Goal: Navigation & Orientation: Find specific page/section

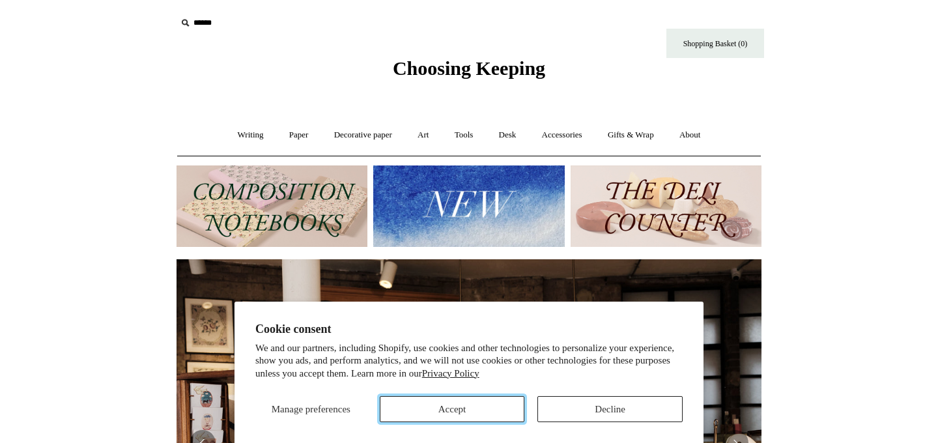
click at [473, 407] on button "Accept" at bounding box center [452, 409] width 145 height 26
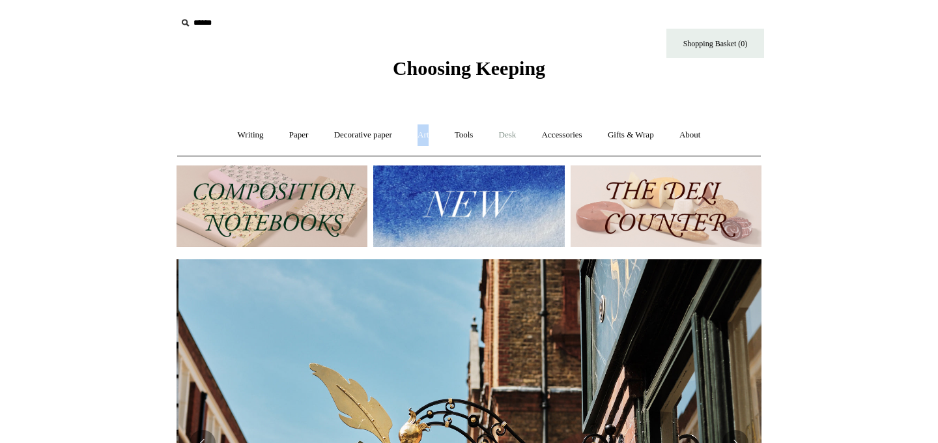
scroll to position [0, 585]
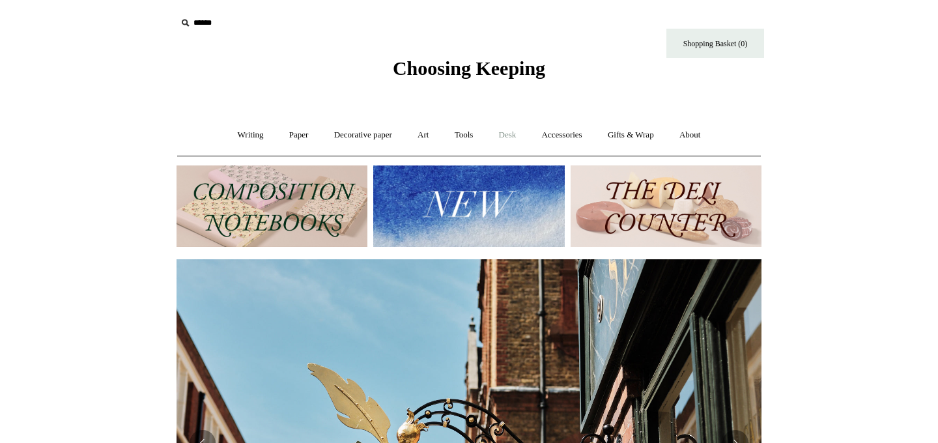
click at [514, 134] on link "Desk +" at bounding box center [507, 135] width 41 height 35
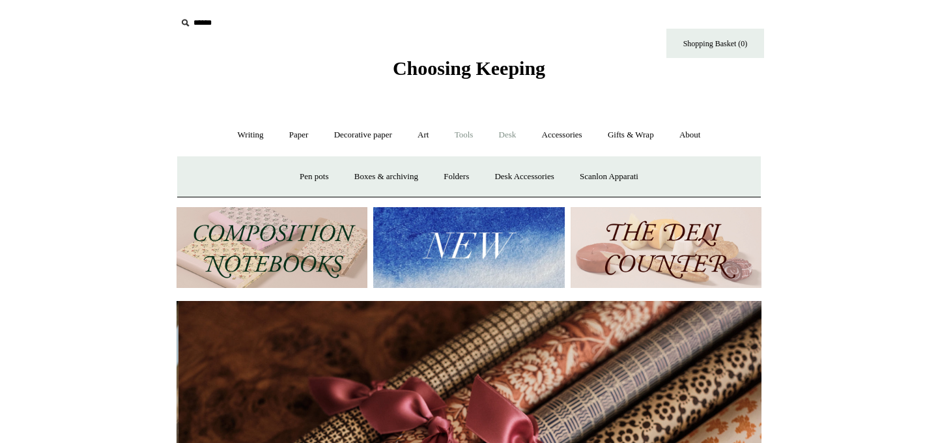
scroll to position [0, 1169]
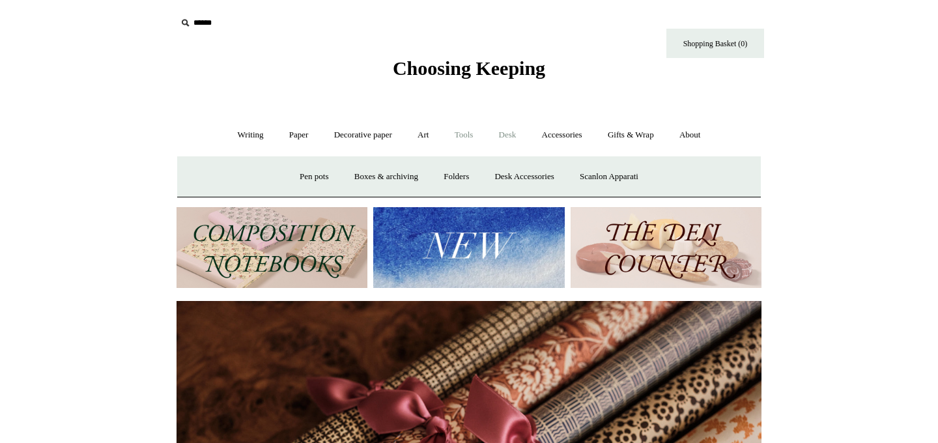
click at [473, 136] on link "Tools +" at bounding box center [464, 135] width 42 height 35
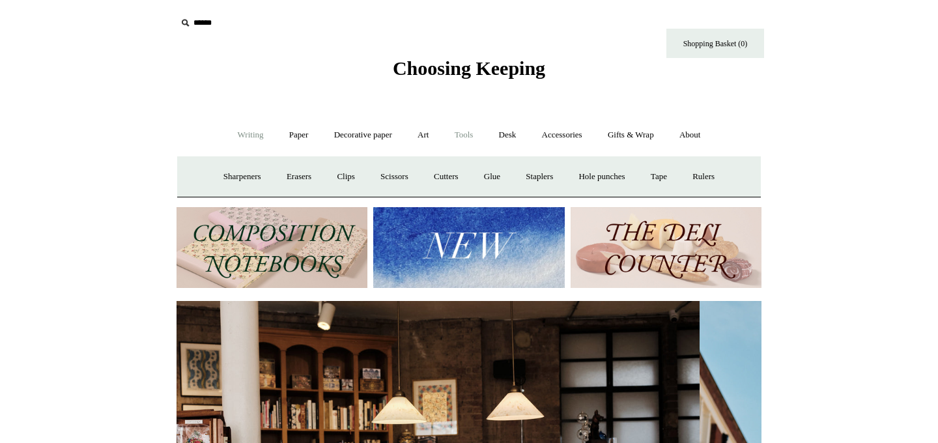
scroll to position [0, 3]
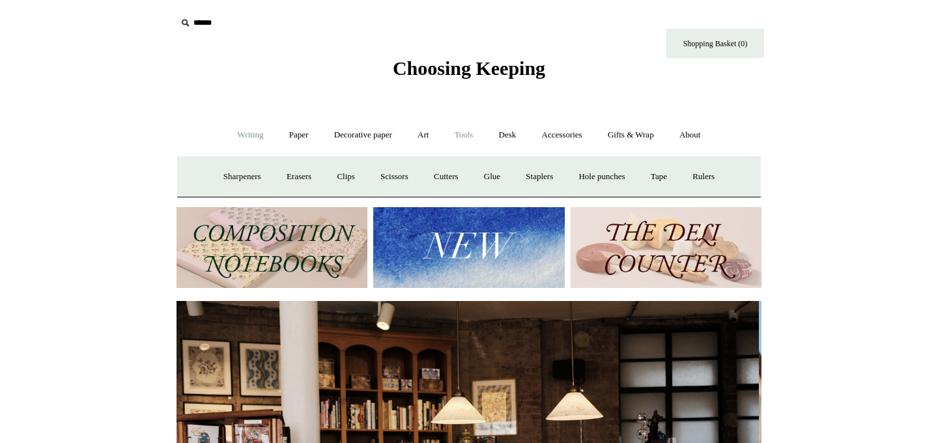
click at [238, 135] on link "Writing +" at bounding box center [250, 135] width 49 height 35
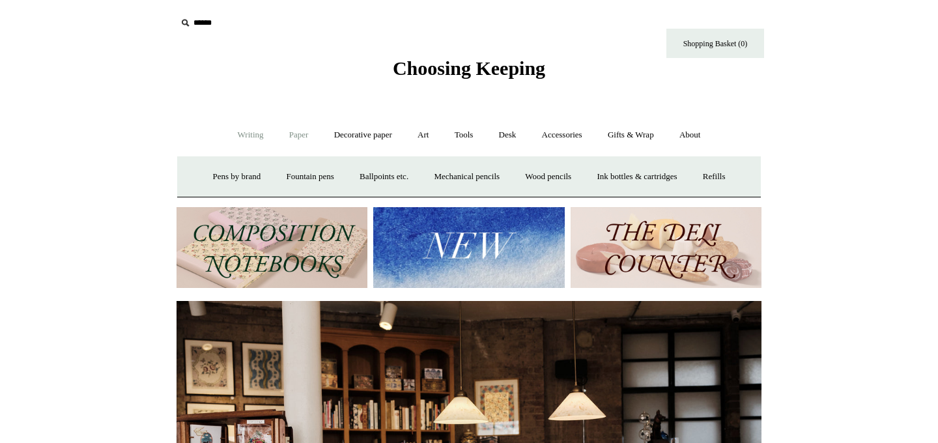
click at [305, 135] on link "Paper +" at bounding box center [298, 135] width 43 height 35
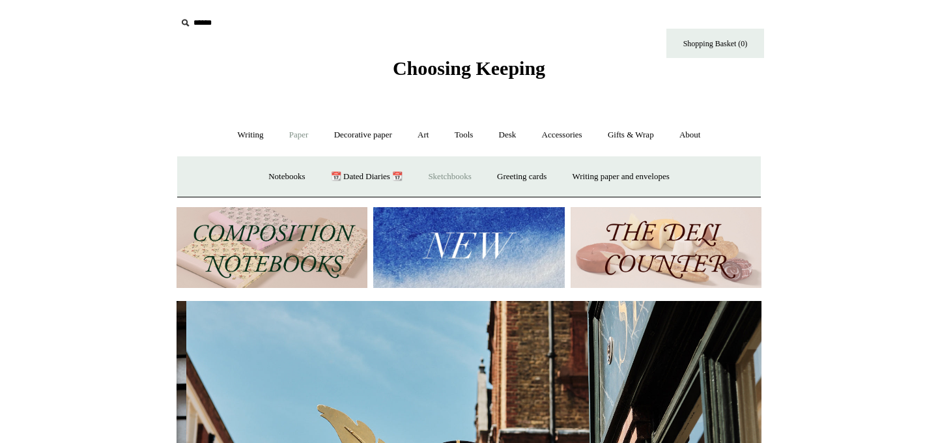
scroll to position [0, 585]
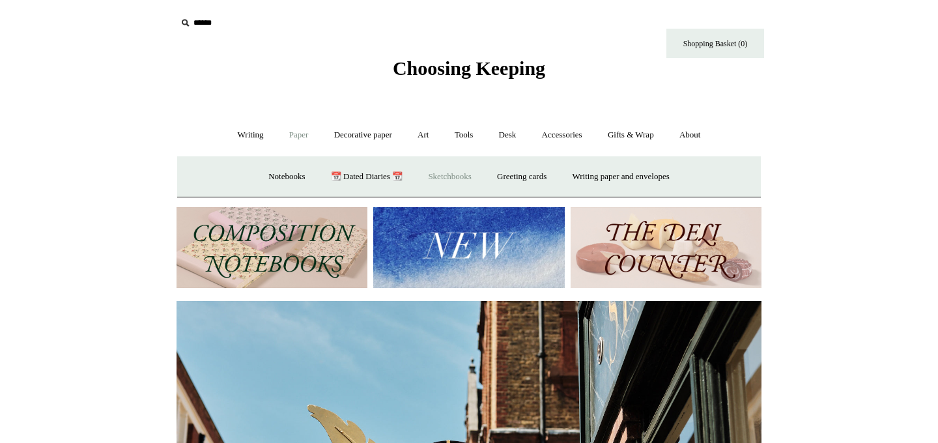
click at [436, 173] on link "Sketchbooks +" at bounding box center [449, 177] width 66 height 35
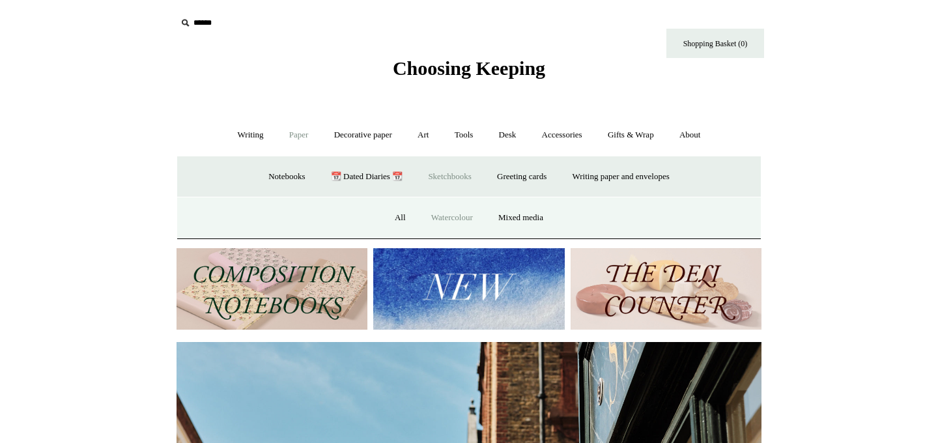
click at [427, 219] on link "Watercolour" at bounding box center [451, 218] width 65 height 35
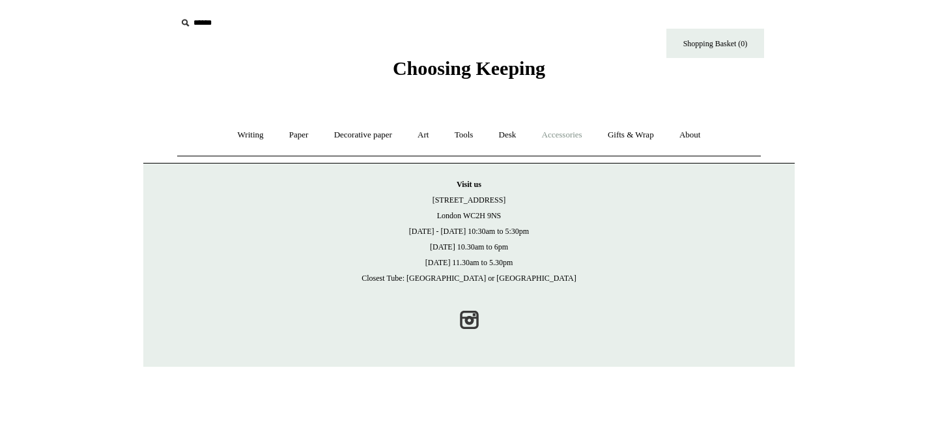
click at [556, 132] on link "Accessories +" at bounding box center [562, 135] width 64 height 35
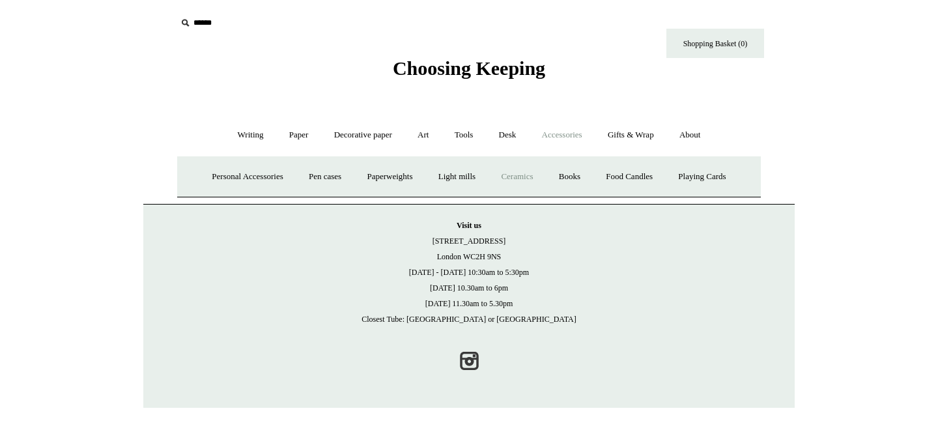
click at [531, 183] on link "Ceramics +" at bounding box center [516, 177] width 55 height 35
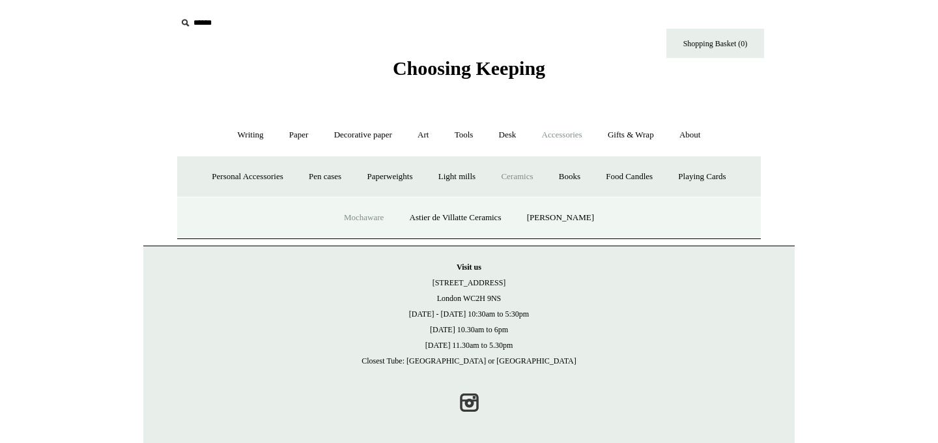
click at [377, 214] on link "Mochaware" at bounding box center [363, 218] width 63 height 35
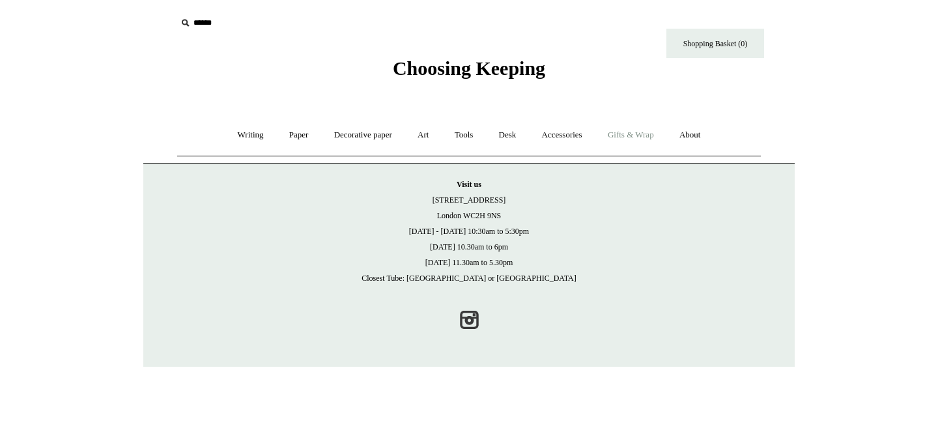
click at [627, 135] on link "Gifts & Wrap +" at bounding box center [631, 135] width 70 height 35
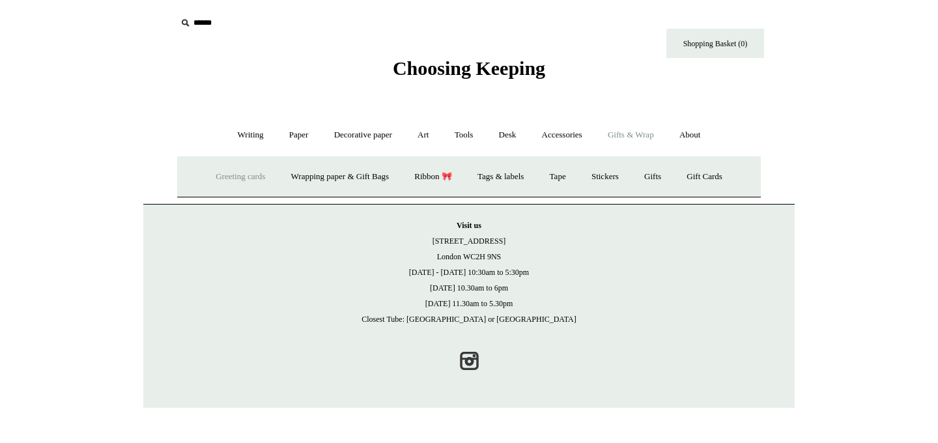
click at [219, 179] on link "Greeting cards +" at bounding box center [240, 177] width 73 height 35
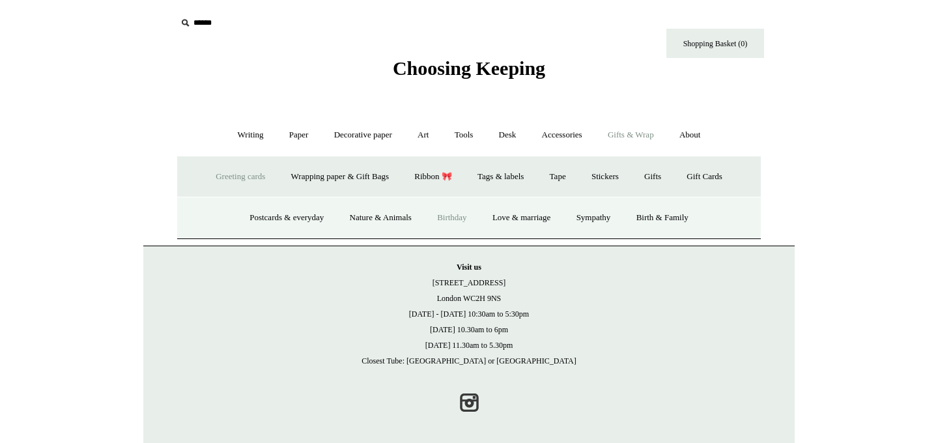
click at [449, 217] on link "Birthday" at bounding box center [451, 218] width 53 height 35
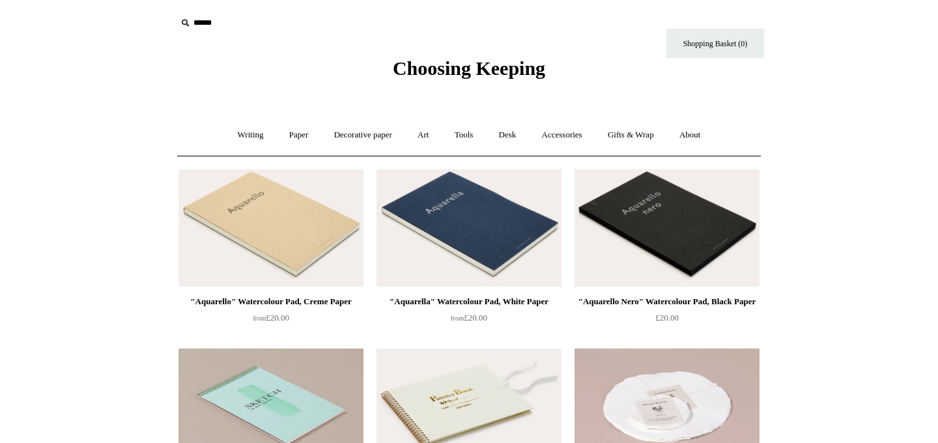
click at [428, 217] on img at bounding box center [468, 227] width 185 height 117
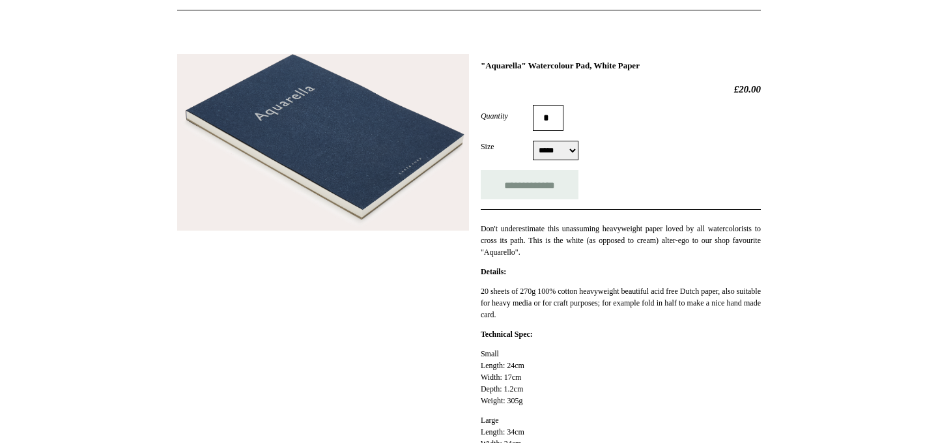
scroll to position [147, 0]
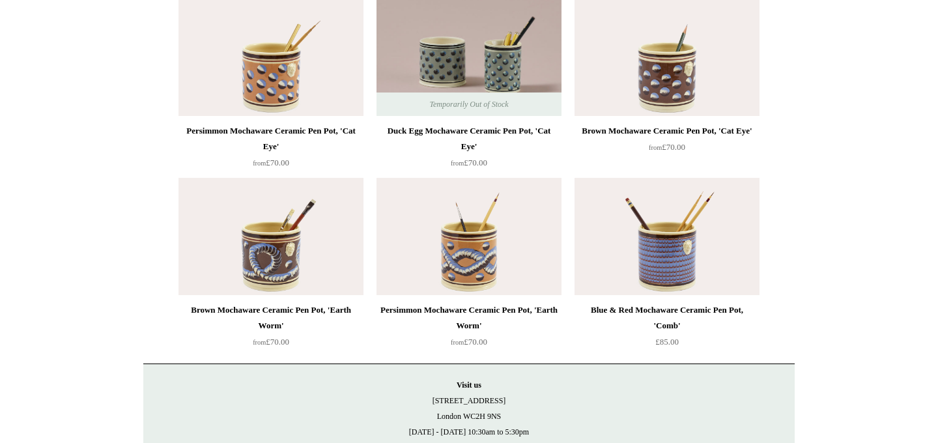
scroll to position [474, 0]
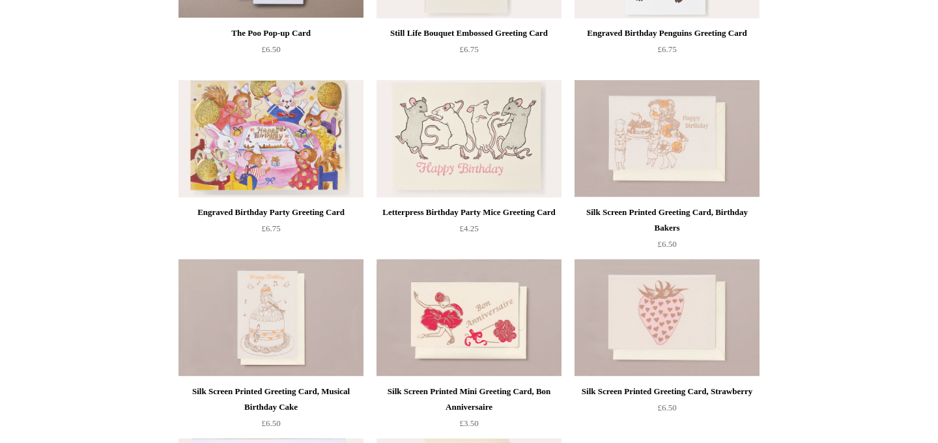
scroll to position [618, 0]
